Goal: Task Accomplishment & Management: Manage account settings

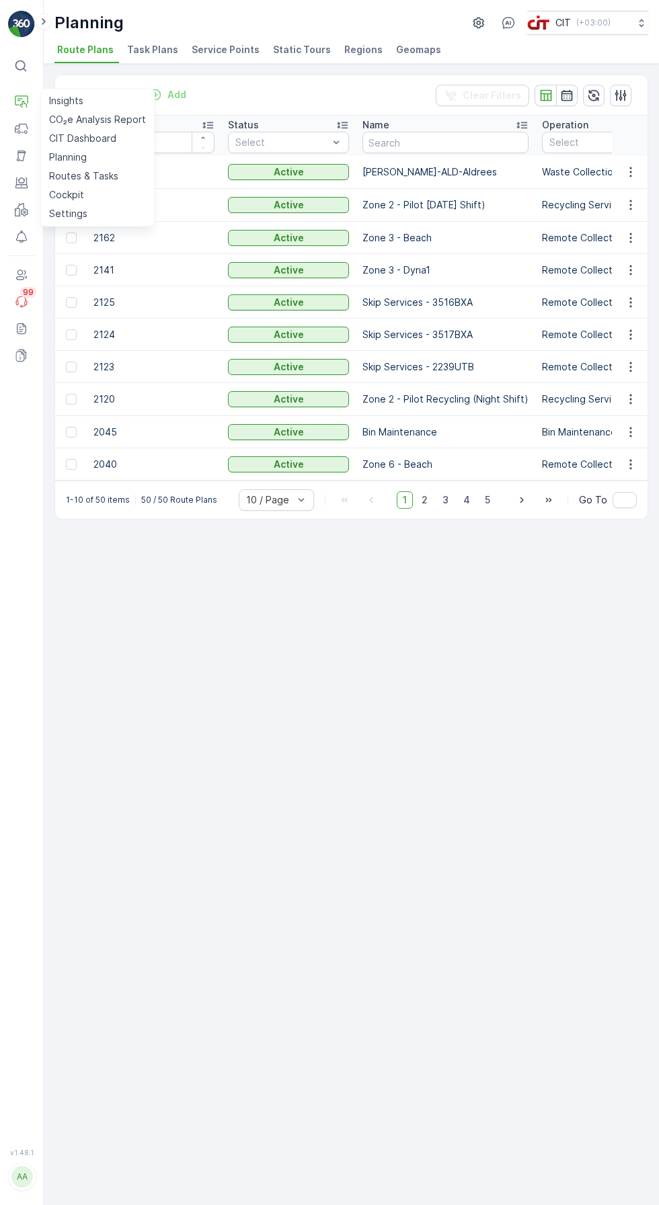
click at [115, 173] on p "Routes & Tasks" at bounding box center [83, 175] width 69 height 13
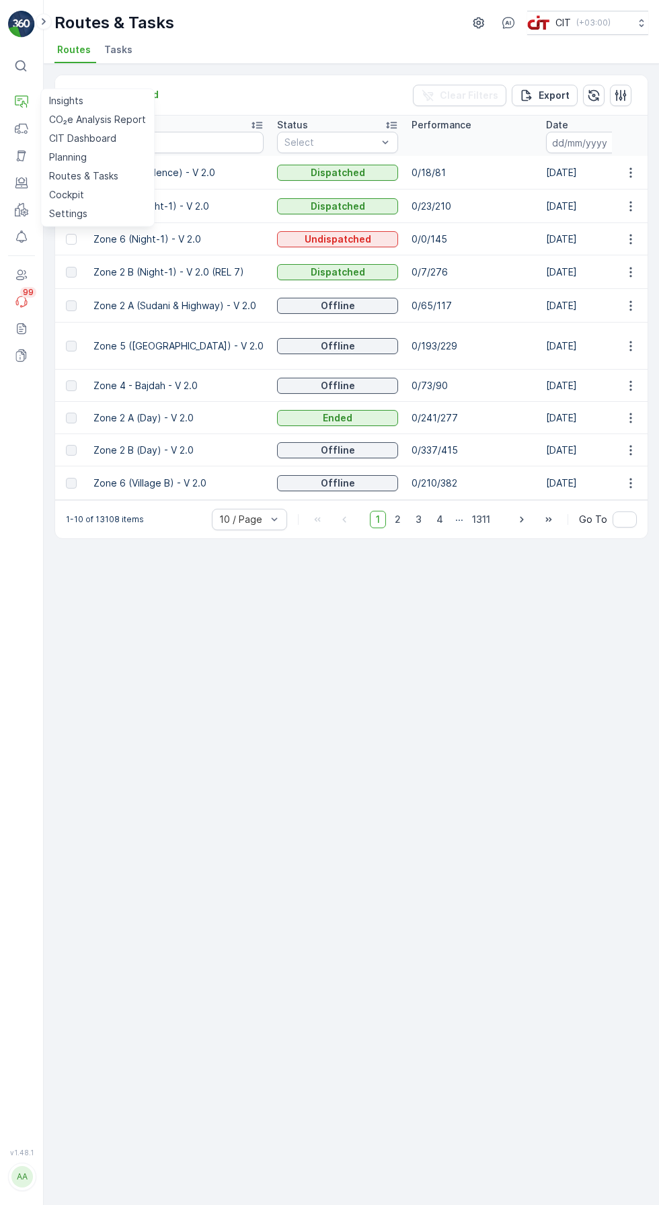
click at [464, 825] on div "Routes Add Clear Filters Export Route Name Status Select Performance Date - Sta…" at bounding box center [351, 634] width 615 height 1141
click at [23, 104] on icon at bounding box center [21, 101] width 13 height 13
click at [122, 183] on link "Routes & Tasks" at bounding box center [98, 176] width 108 height 19
click at [471, 764] on div "Routes Add Clear Filters Export Route Name Status Select Performance Date - Sta…" at bounding box center [351, 634] width 615 height 1141
click at [630, 238] on icon "button" at bounding box center [630, 239] width 2 height 10
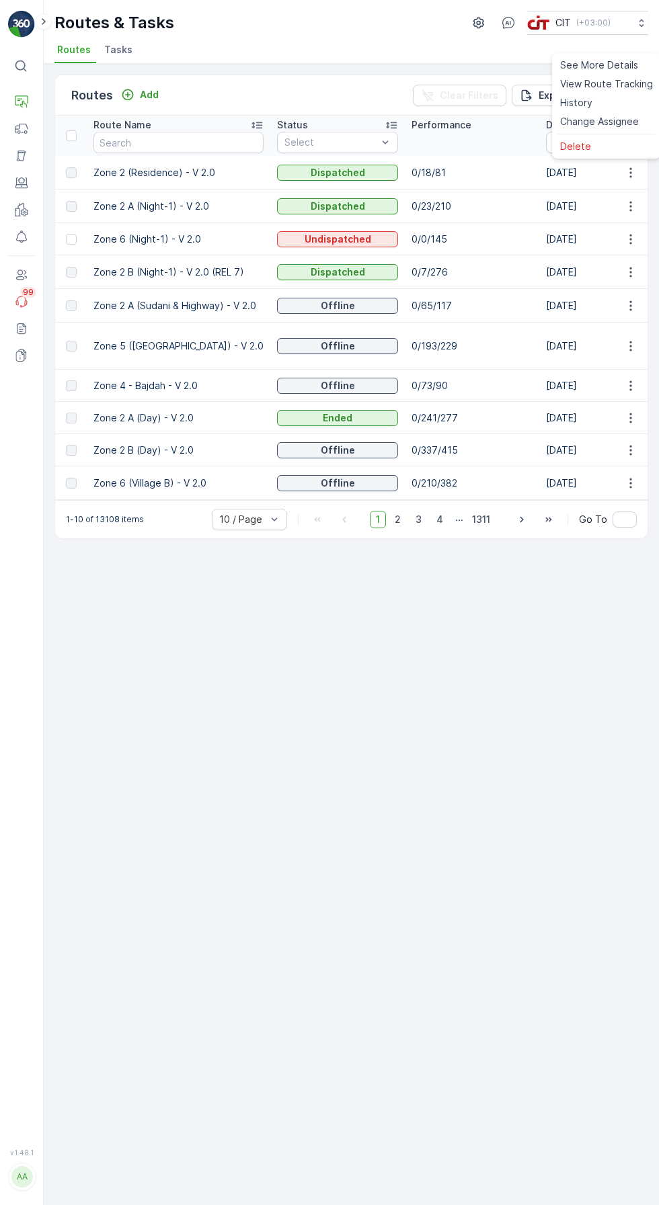
click at [609, 128] on span "Change Assignee" at bounding box center [599, 121] width 79 height 13
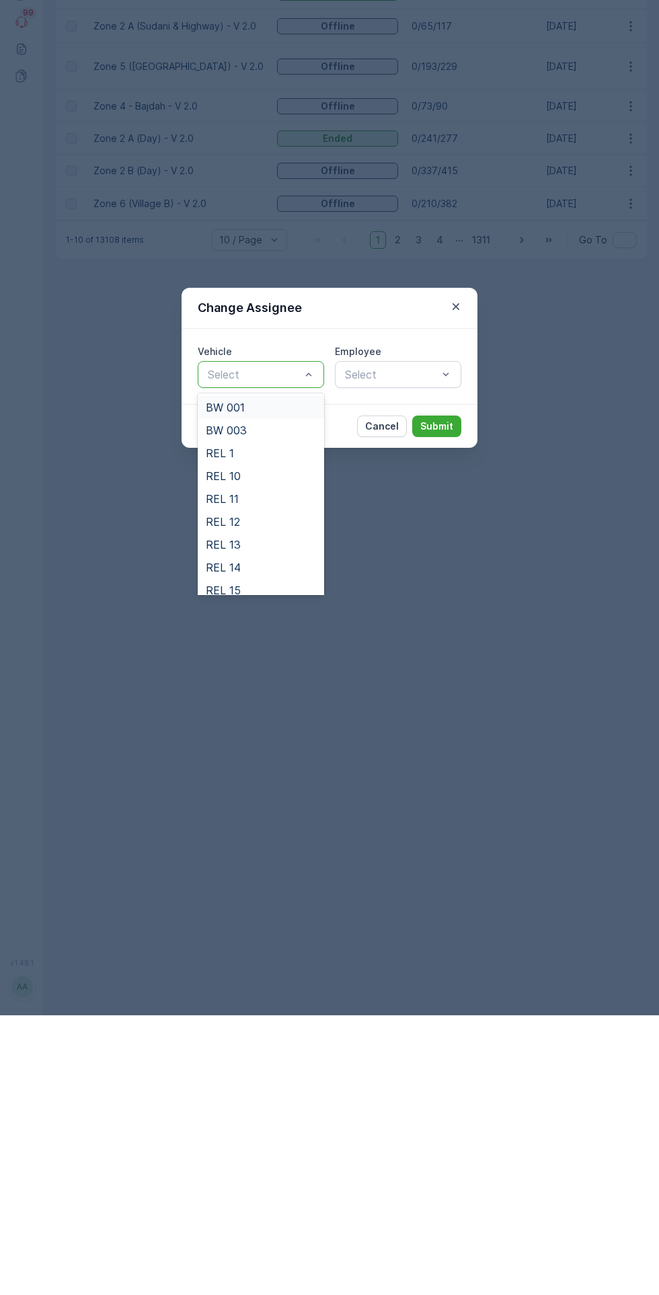
click at [281, 761] on div "REL 10" at bounding box center [261, 755] width 110 height 12
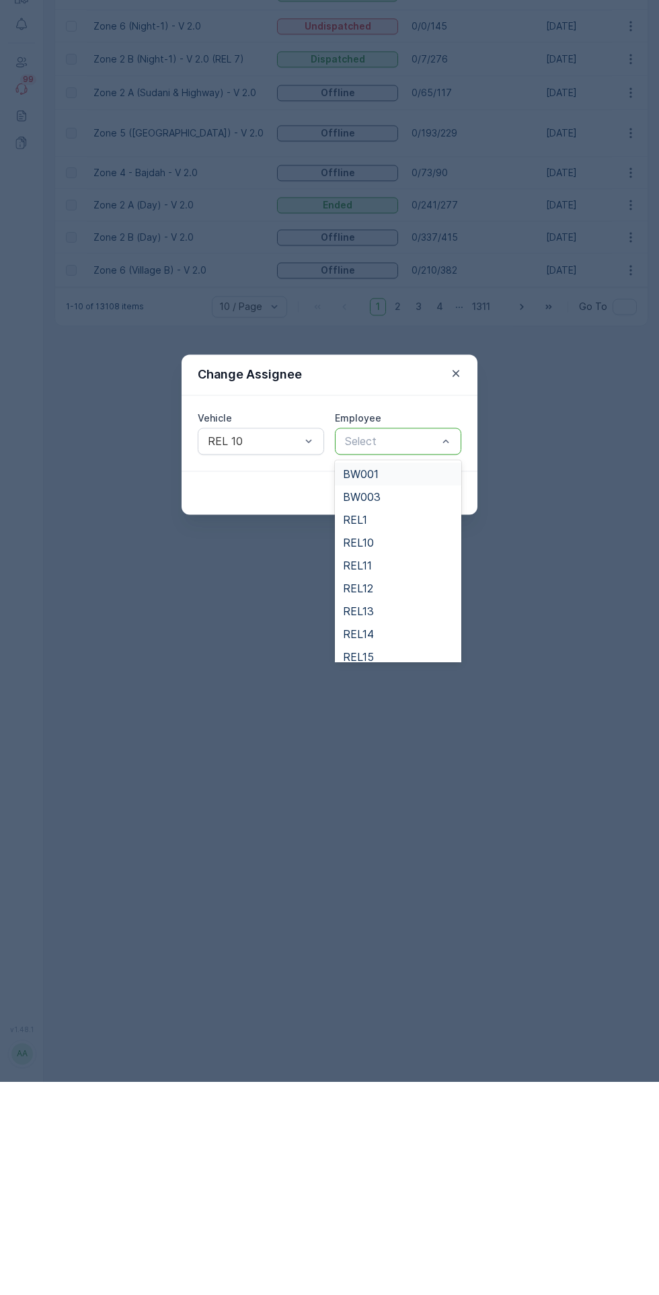
click at [401, 758] on div "REL10" at bounding box center [398, 755] width 110 height 12
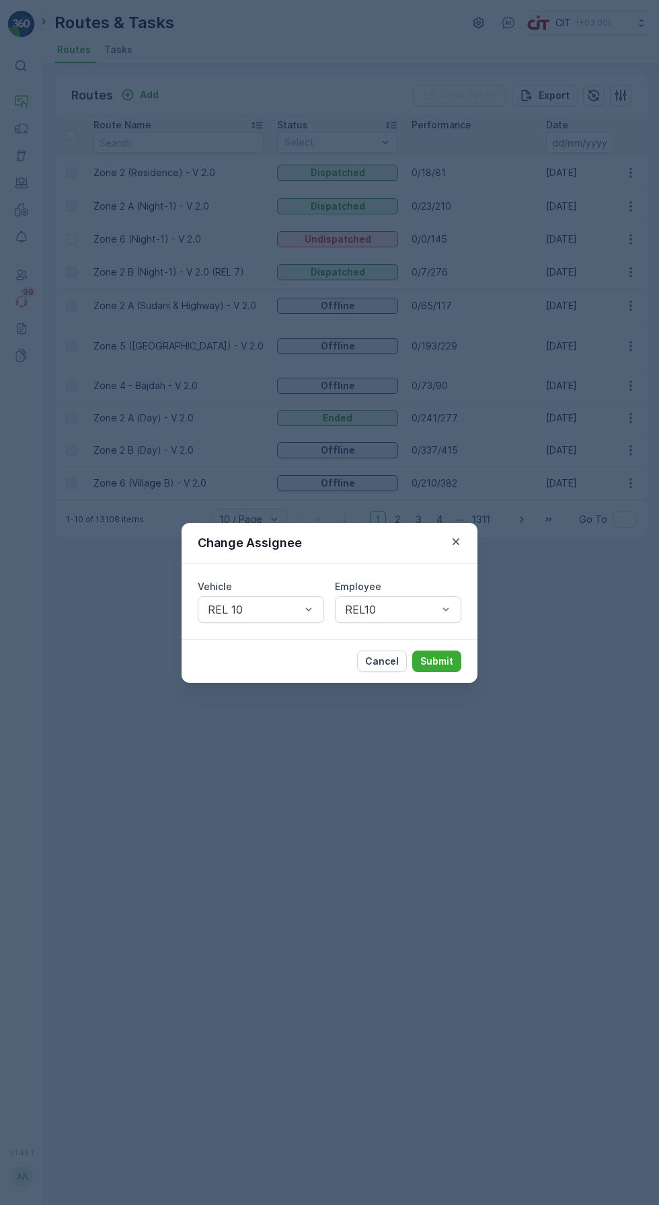
click at [446, 666] on p "Submit" at bounding box center [436, 661] width 33 height 13
